Goal: Task Accomplishment & Management: Complete application form

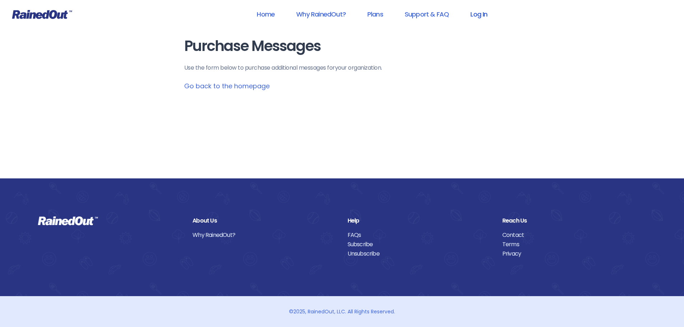
click at [480, 13] on link "Log In" at bounding box center [479, 14] width 36 height 16
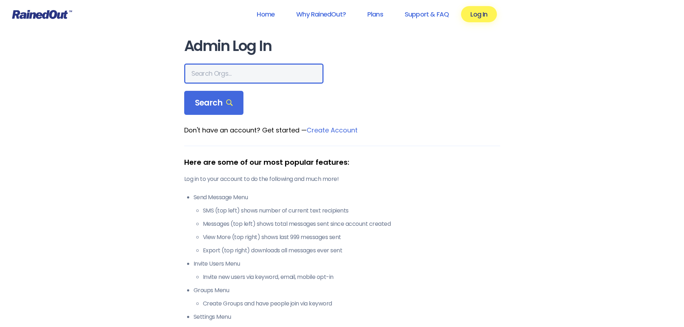
drag, startPoint x: 223, startPoint y: 80, endPoint x: 229, endPoint y: 76, distance: 7.4
click at [223, 80] on input "text" at bounding box center [253, 74] width 139 height 20
type input "[PERSON_NAME] brands"
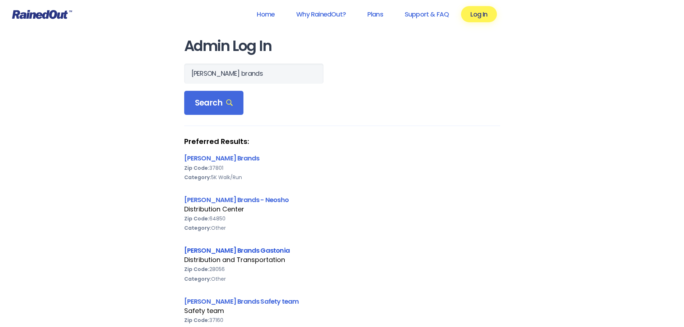
click at [218, 251] on link "[PERSON_NAME] Brands Gastonia" at bounding box center [237, 250] width 106 height 9
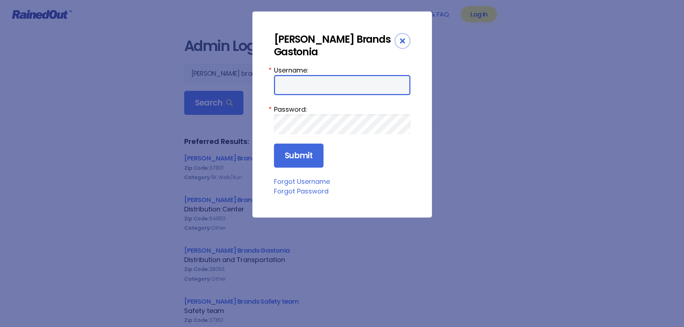
click at [288, 75] on input "Username:" at bounding box center [342, 85] width 136 height 20
type input "[PERSON_NAME][EMAIL_ADDRESS][PERSON_NAME][DOMAIN_NAME]"
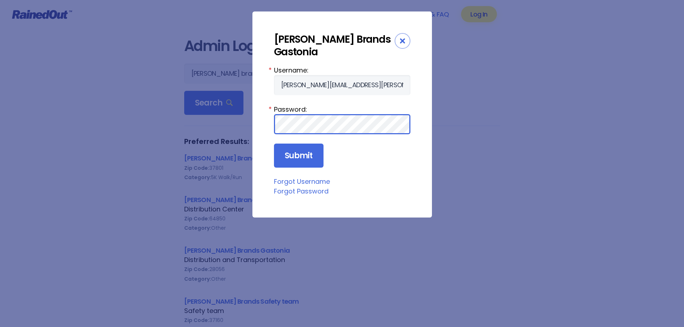
click at [274, 144] on input "Submit" at bounding box center [299, 156] width 50 height 24
